Goal: Task Accomplishment & Management: Manage account settings

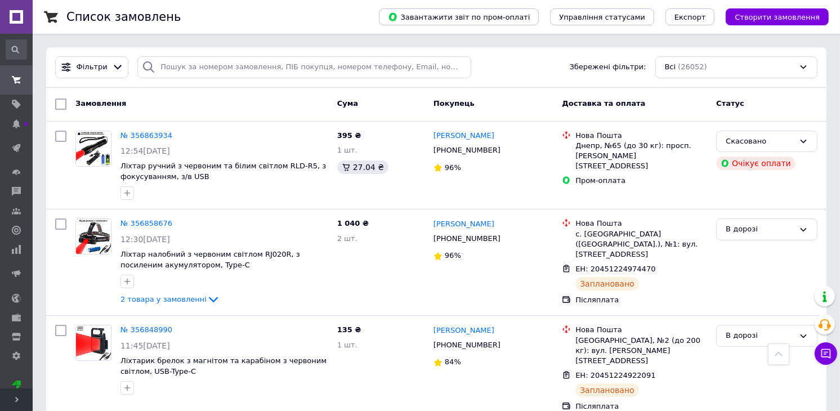
scroll to position [6847, 0]
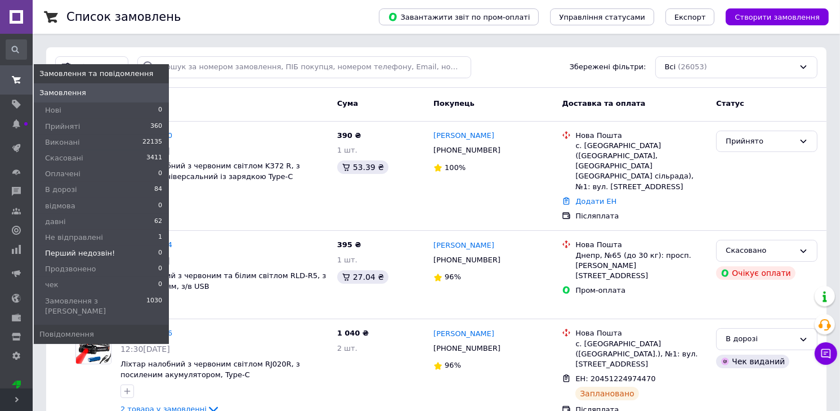
click at [79, 245] on li "Перший недозвін! 0" at bounding box center [101, 253] width 135 height 16
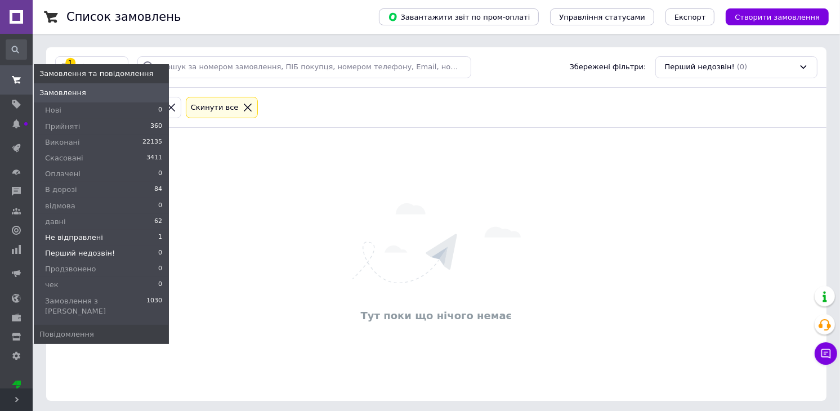
click at [79, 232] on span "Не відправлені" at bounding box center [74, 237] width 58 height 10
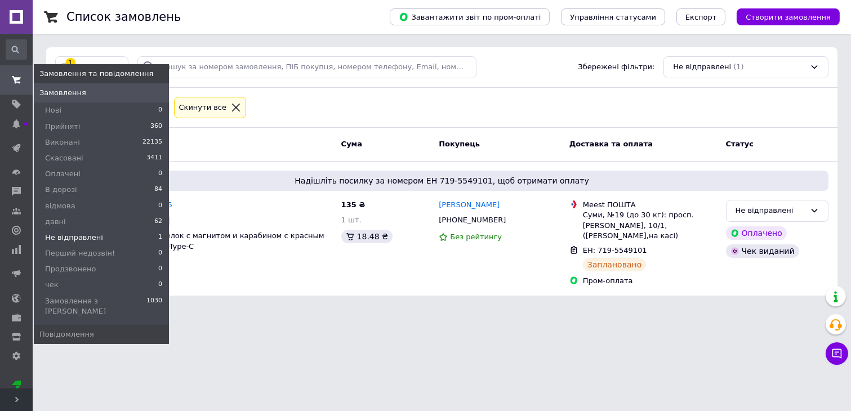
click at [12, 75] on icon at bounding box center [16, 79] width 9 height 9
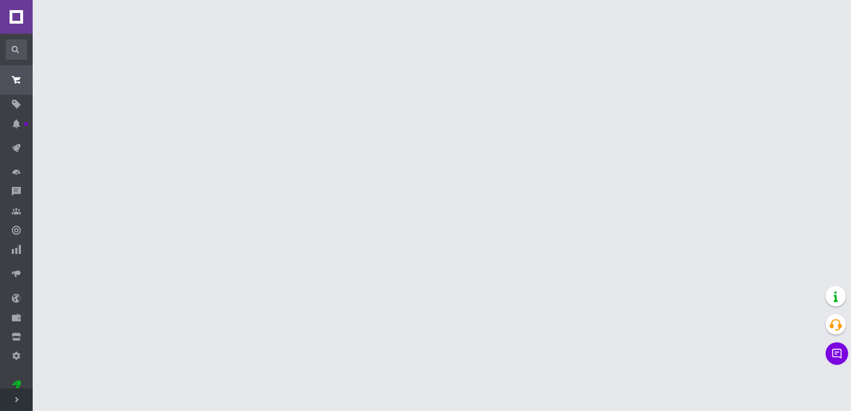
click at [289, 28] on html "Positive Price Ваш ID: 3249738 Сайт Positive Price Кабінет покупця Перевірити с…" at bounding box center [425, 14] width 851 height 28
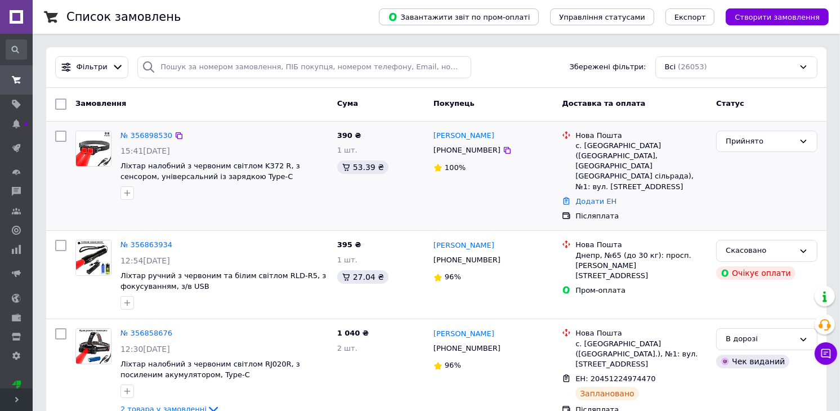
click at [251, 138] on div "№ 356898530" at bounding box center [224, 135] width 210 height 13
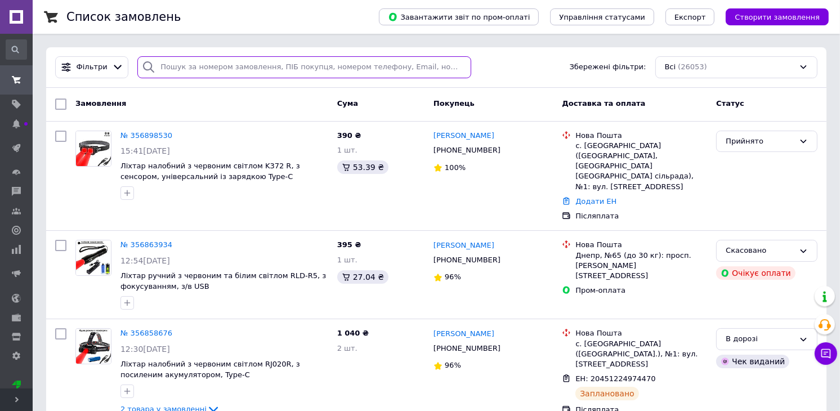
click at [279, 61] on input "search" at bounding box center [304, 67] width 334 height 22
paste input "Палагусинець Лариса"
type input "Палагусинець Лариса"
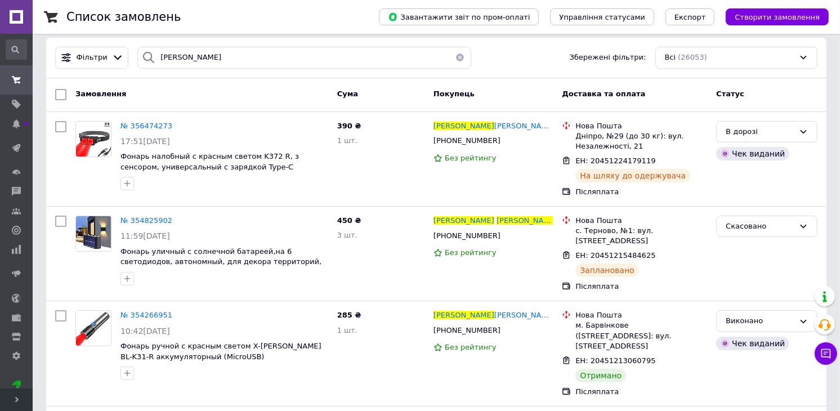
scroll to position [2, 0]
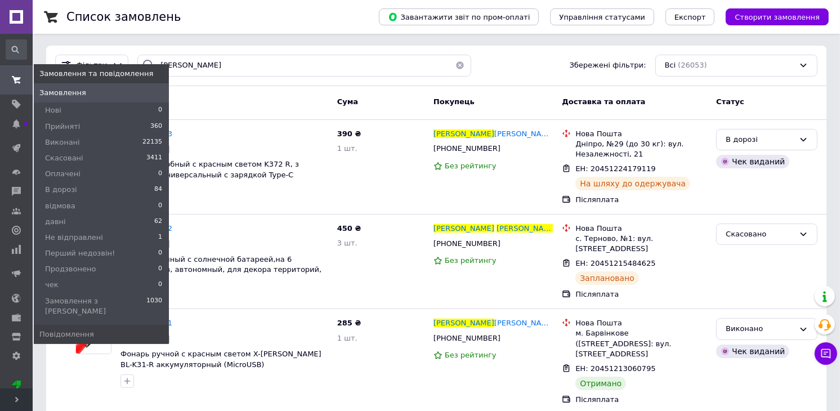
click at [7, 74] on span at bounding box center [16, 80] width 33 height 20
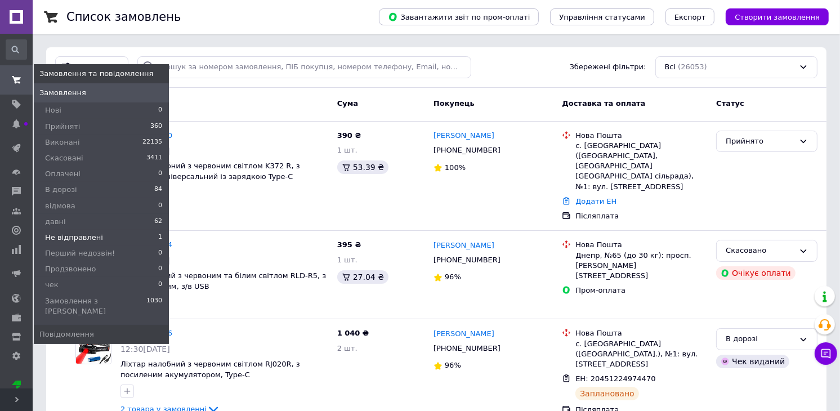
click at [128, 238] on li "Не відправлені 1" at bounding box center [101, 238] width 135 height 16
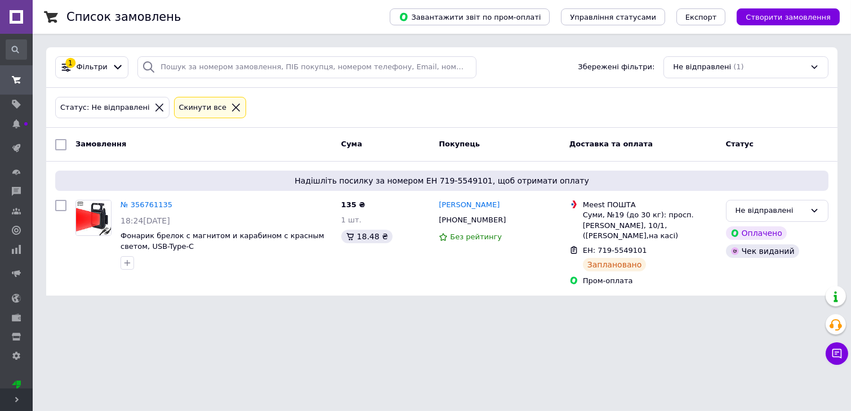
click at [380, 154] on div "Cума" at bounding box center [386, 145] width 98 height 20
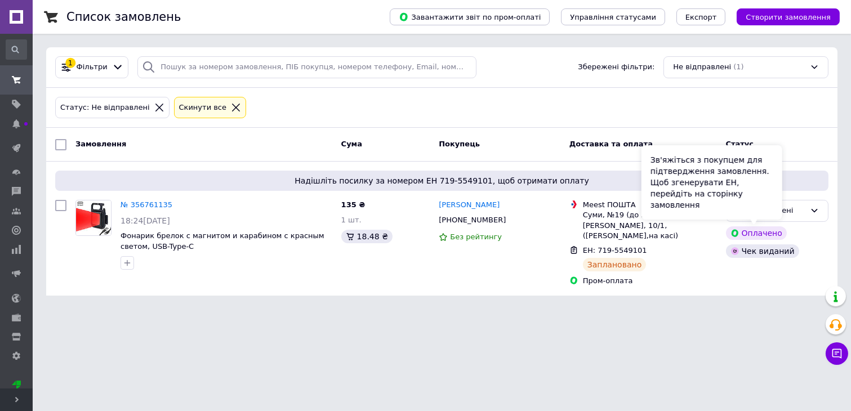
click at [751, 207] on div "Зв'яжіться з покупцем для підтвердження замовлення. Щоб згенерувати ЕН, перейді…" at bounding box center [711, 182] width 141 height 74
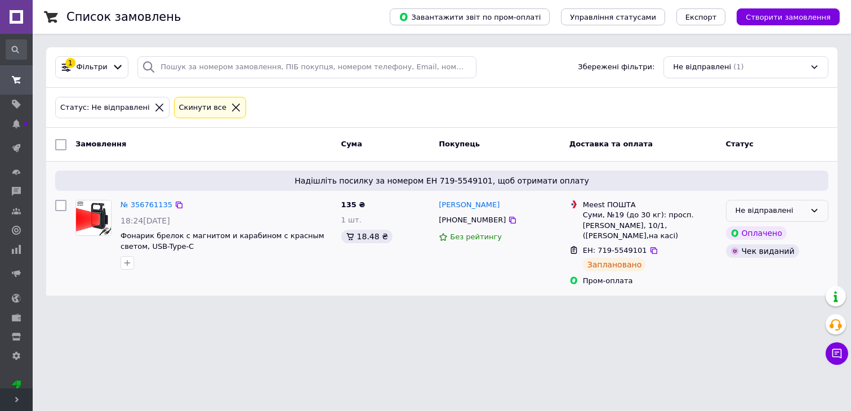
click at [811, 204] on div "Не відправлені" at bounding box center [777, 211] width 102 height 22
click at [755, 315] on li "В дорозі" at bounding box center [776, 316] width 101 height 21
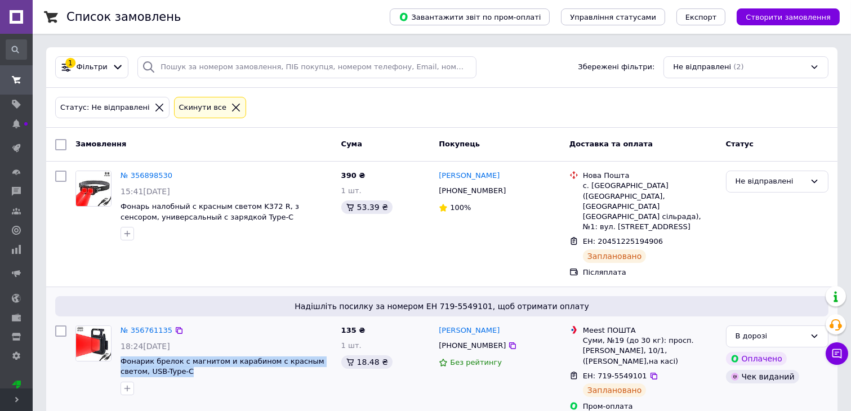
drag, startPoint x: 170, startPoint y: 355, endPoint x: 118, endPoint y: 339, distance: 54.0
click at [118, 339] on div "№ 356761135 18:24, 11.08.2025 Фонарик брелок с магнитом и карабином с красным с…" at bounding box center [226, 360] width 221 height 79
copy span "Фонарик брелок с магнитом и карабином с красным светом, USB-Type-C"
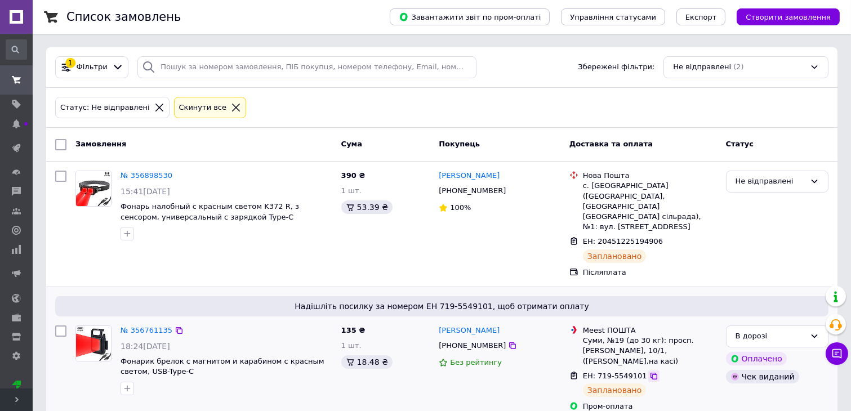
click at [649, 372] on icon at bounding box center [653, 376] width 9 height 9
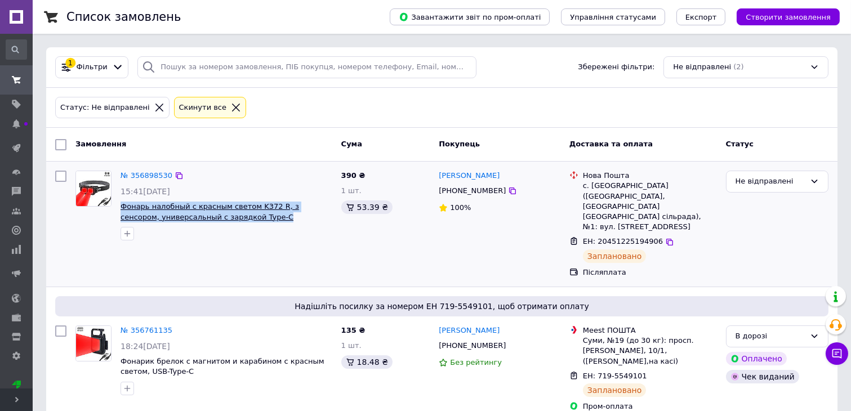
drag, startPoint x: 263, startPoint y: 216, endPoint x: 121, endPoint y: 203, distance: 143.0
click at [121, 203] on span "Фонарь налобный с красным светом K372 R, з сенсором, универсальный с зарядкой T…" at bounding box center [226, 212] width 212 height 21
copy span "Фонарь налобный с красным светом K372 R, з сенсором, универсальный с зарядкой T…"
click at [790, 183] on div "Не відправлені" at bounding box center [770, 182] width 70 height 12
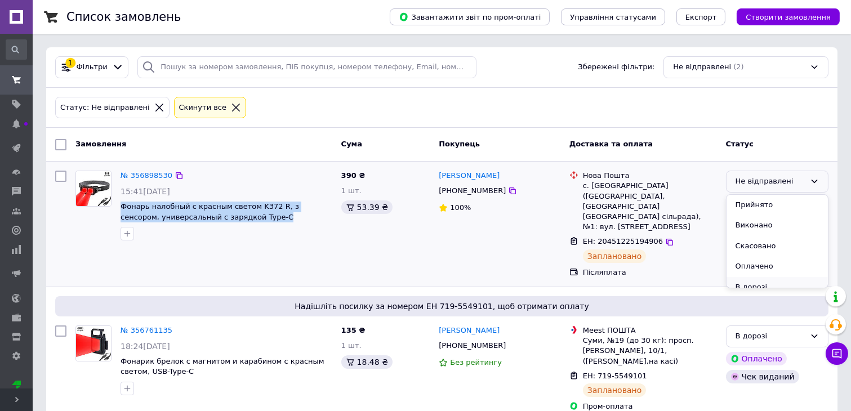
click at [771, 283] on li "В дорозі" at bounding box center [776, 287] width 101 height 21
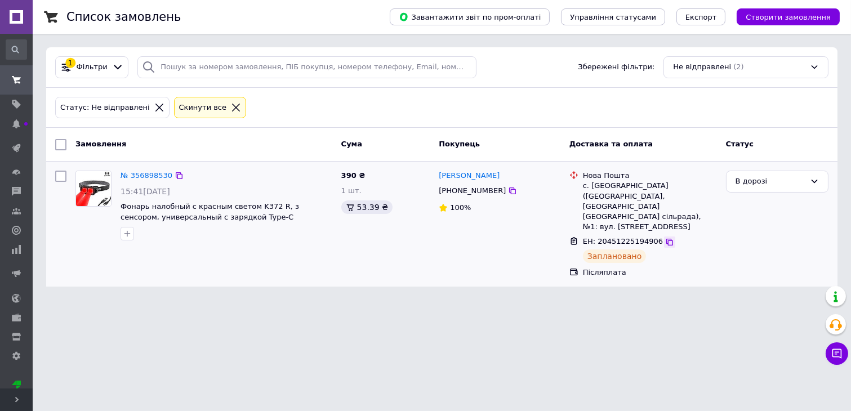
click at [666, 239] on icon at bounding box center [669, 242] width 7 height 7
click at [33, 77] on div "Список замовлень Завантажити звіт по пром-оплаті Управління статусами Експорт С…" at bounding box center [442, 150] width 818 height 300
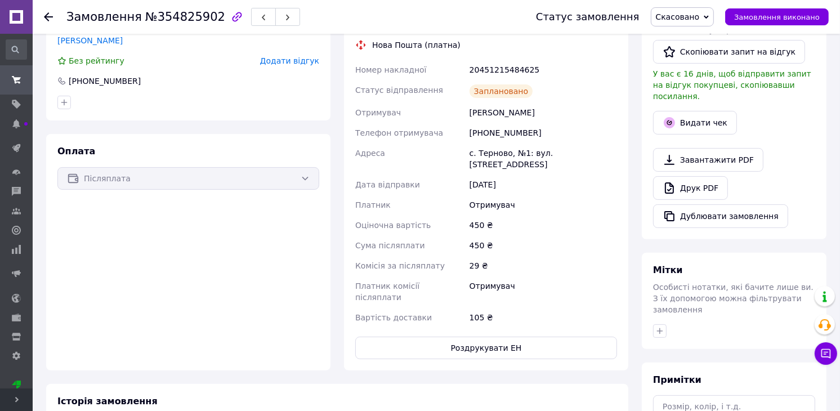
scroll to position [415, 0]
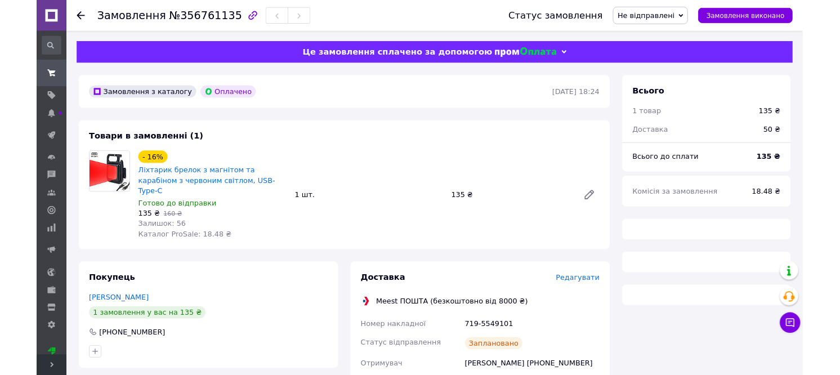
scroll to position [171, 0]
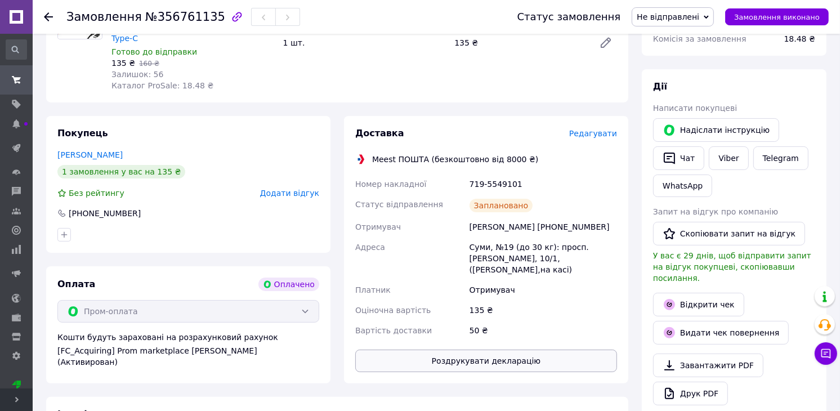
click at [501, 350] on button "Роздрукувати декларацію" at bounding box center [486, 361] width 262 height 23
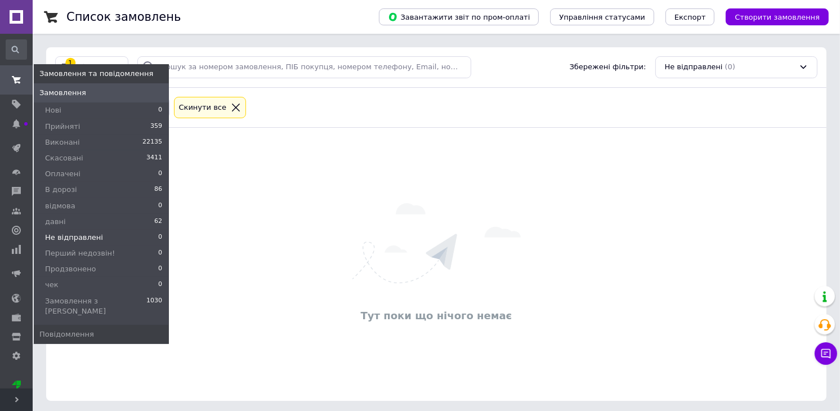
click at [2, 71] on span at bounding box center [16, 80] width 33 height 20
